Goal: Task Accomplishment & Management: Manage account settings

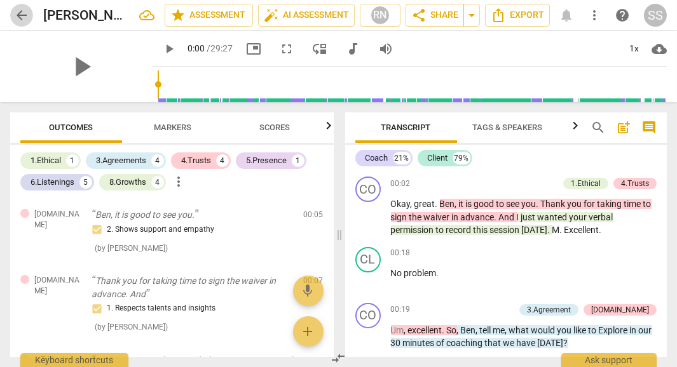
click at [17, 16] on span "arrow_back" at bounding box center [21, 15] width 15 height 15
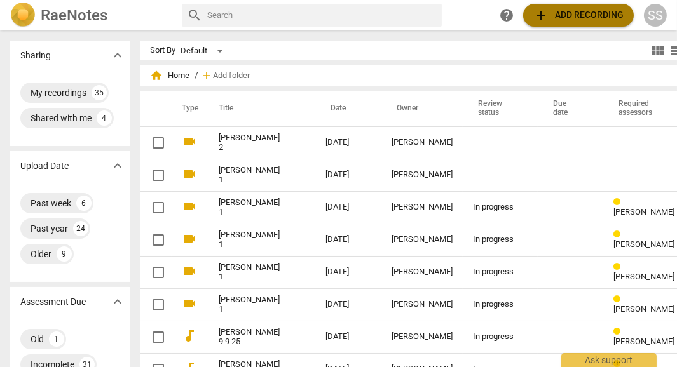
click at [543, 17] on span "add" at bounding box center [540, 15] width 15 height 15
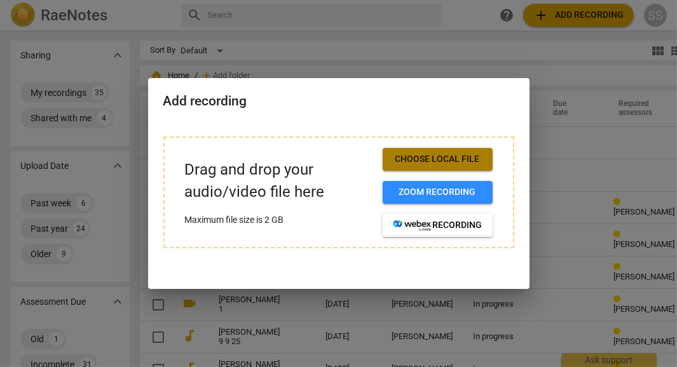
click at [416, 160] on span "Choose local file" at bounding box center [438, 159] width 90 height 13
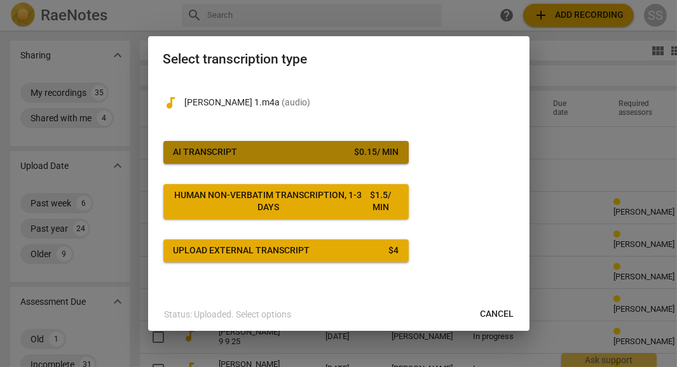
click at [335, 154] on span "AI Transcript $ 0.15 / min" at bounding box center [285, 152] width 225 height 13
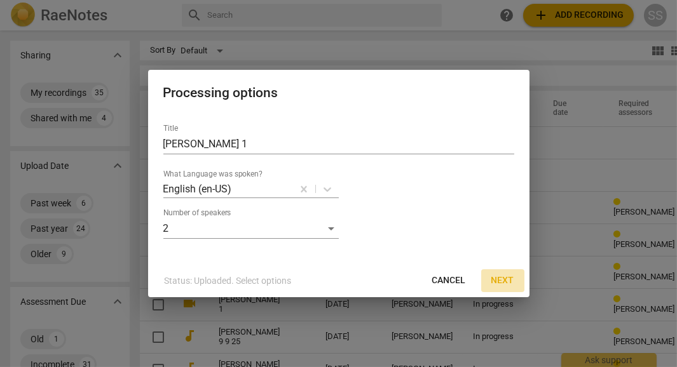
click at [497, 283] on span "Next" at bounding box center [502, 280] width 23 height 13
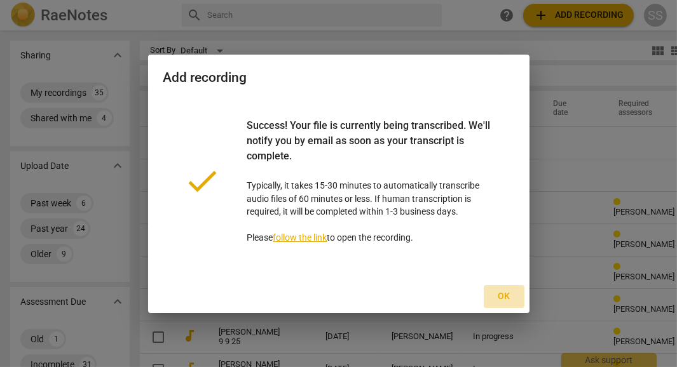
click at [505, 299] on span "Ok" at bounding box center [504, 296] width 20 height 13
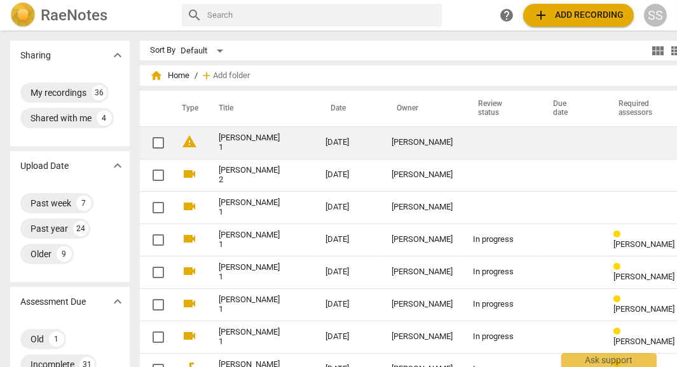
click at [347, 140] on td "[DATE]" at bounding box center [348, 142] width 66 height 32
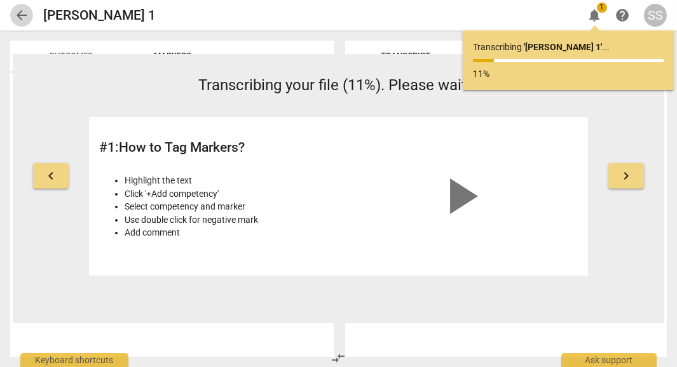
click at [15, 17] on span "arrow_back" at bounding box center [21, 15] width 15 height 15
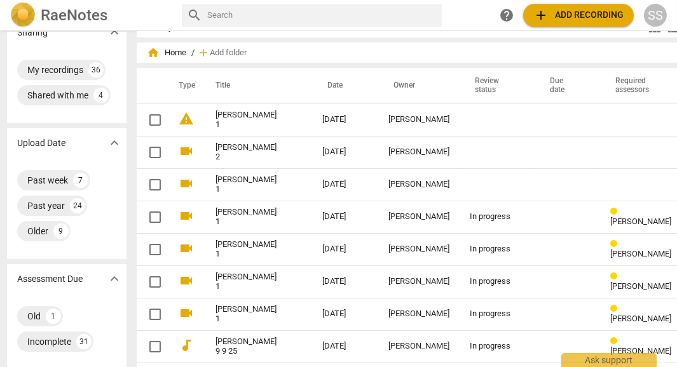
scroll to position [0, 3]
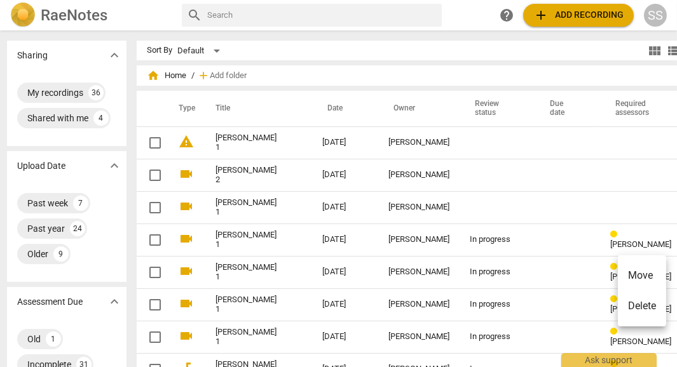
click at [563, 276] on div at bounding box center [338, 183] width 677 height 367
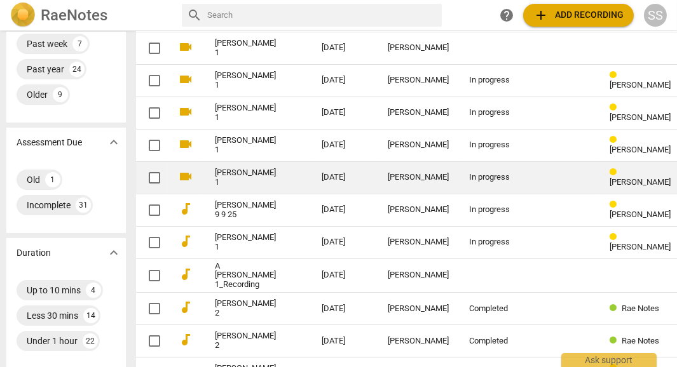
scroll to position [163, 4]
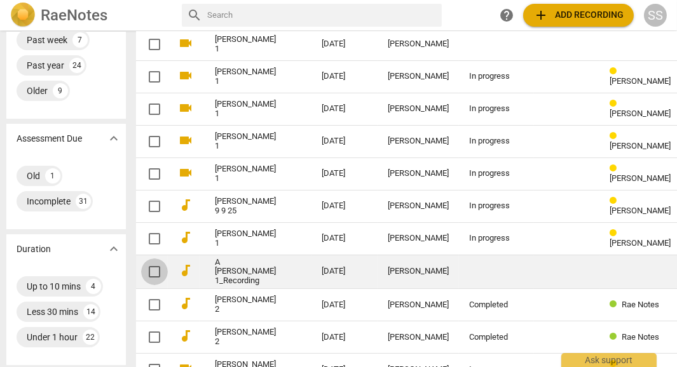
click at [141, 278] on input "checkbox" at bounding box center [154, 271] width 27 height 15
checkbox input "false"
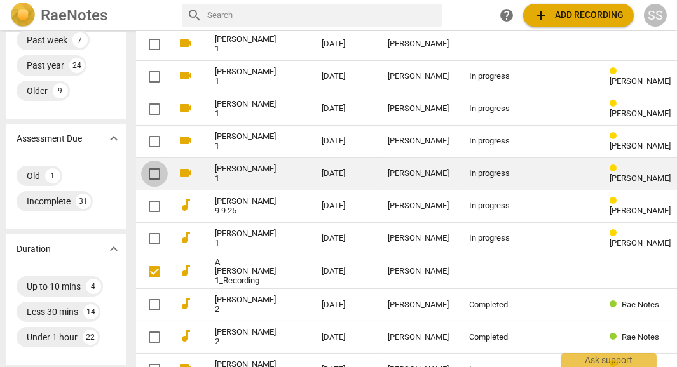
click at [141, 177] on input "checkbox" at bounding box center [154, 173] width 27 height 15
checkbox input "false"
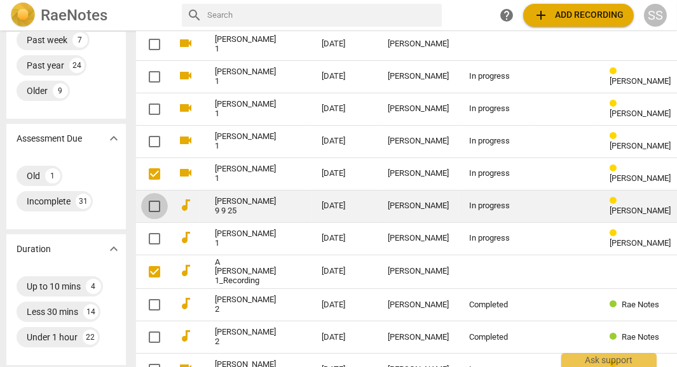
click at [141, 207] on input "checkbox" at bounding box center [154, 206] width 27 height 15
checkbox input "false"
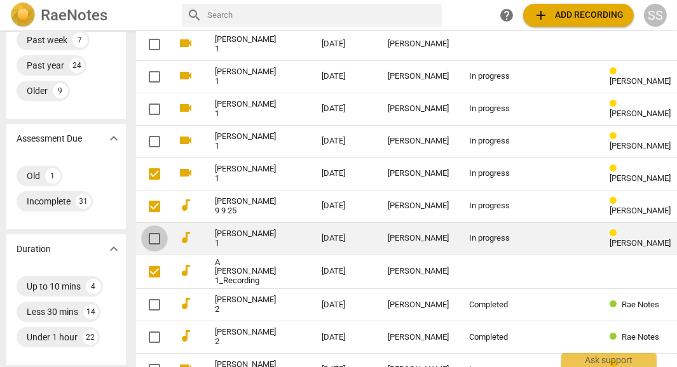
click at [142, 243] on input "checkbox" at bounding box center [154, 238] width 27 height 15
checkbox input "false"
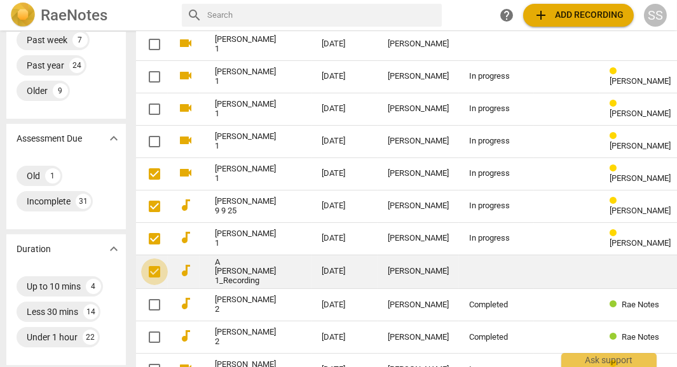
click at [141, 273] on input "checkbox" at bounding box center [154, 271] width 27 height 15
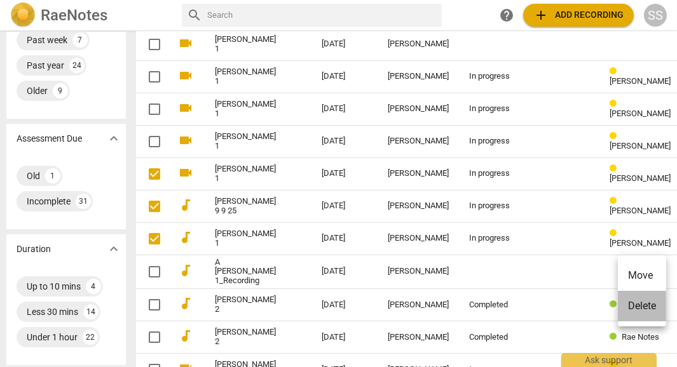
click at [640, 308] on li "Delete" at bounding box center [642, 306] width 48 height 30
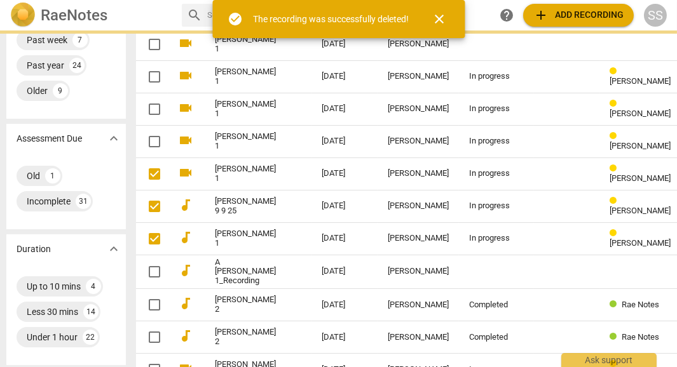
scroll to position [0, 4]
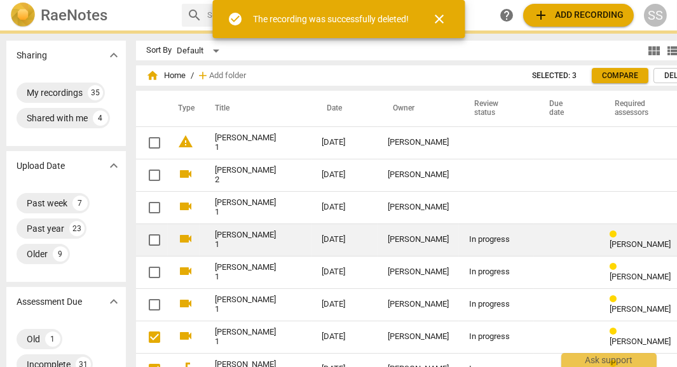
checkbox input "true"
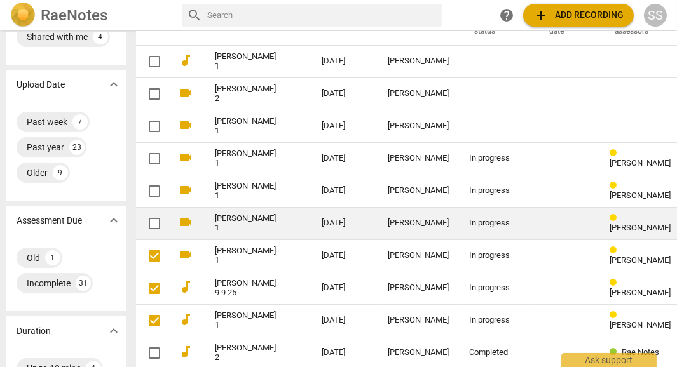
scroll to position [88, 4]
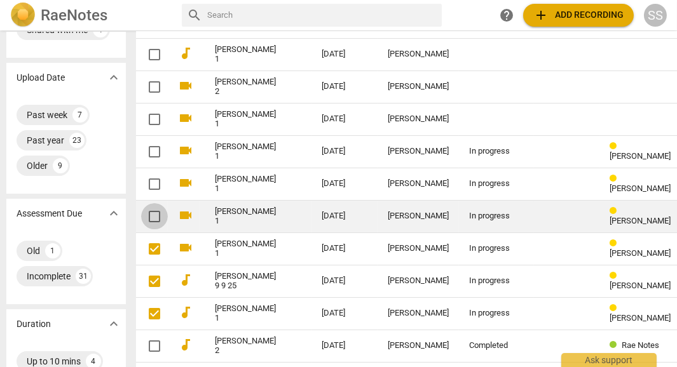
click at [141, 220] on input "checkbox" at bounding box center [154, 216] width 27 height 15
checkbox input "false"
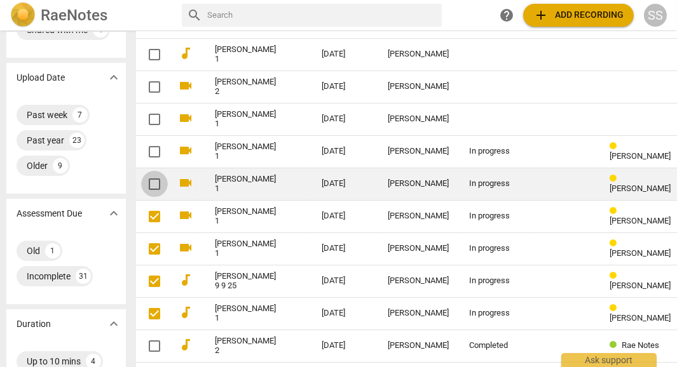
click at [141, 187] on input "checkbox" at bounding box center [154, 184] width 27 height 15
checkbox input "false"
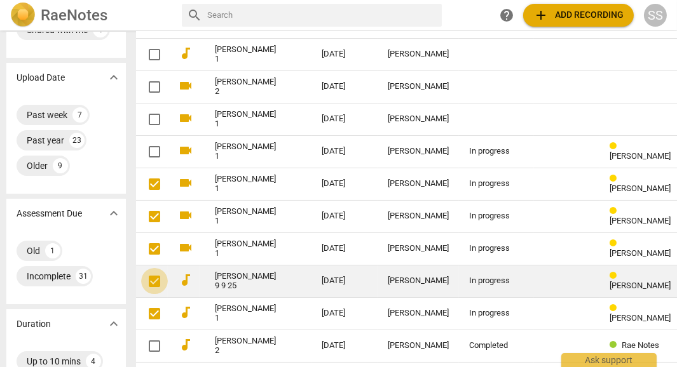
click at [141, 288] on input "checkbox" at bounding box center [154, 281] width 27 height 15
checkbox input "true"
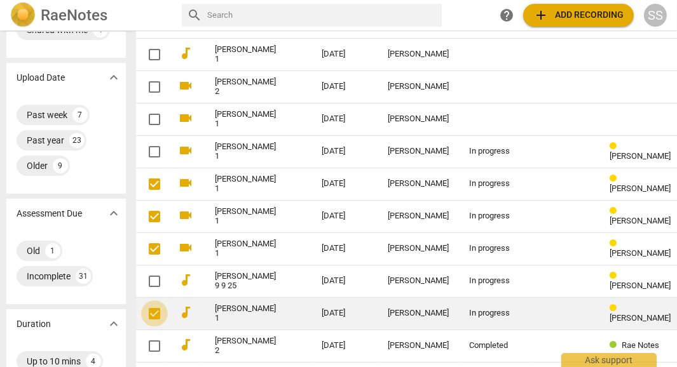
click at [141, 317] on input "checkbox" at bounding box center [154, 313] width 27 height 15
checkbox input "true"
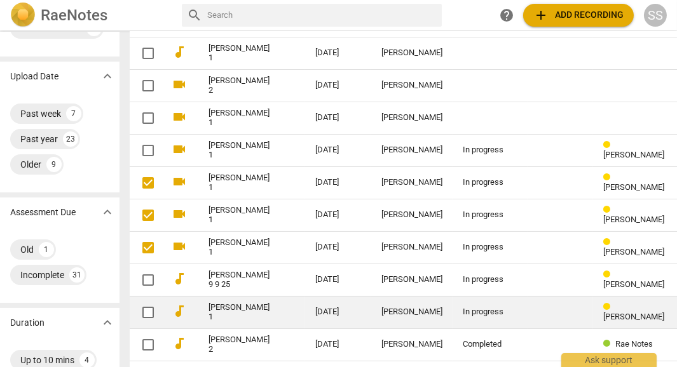
scroll to position [90, 10]
